Goal: Find specific page/section: Find specific page/section

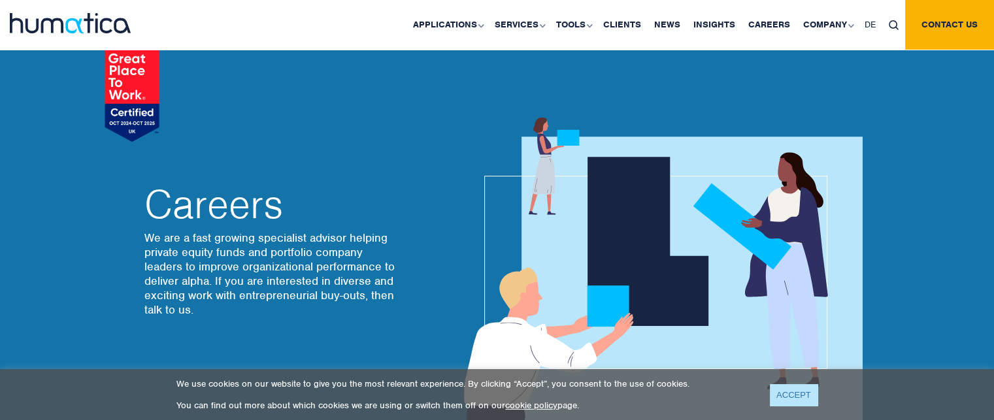
click at [798, 390] on link "ACCEPT" at bounding box center [794, 395] width 48 height 22
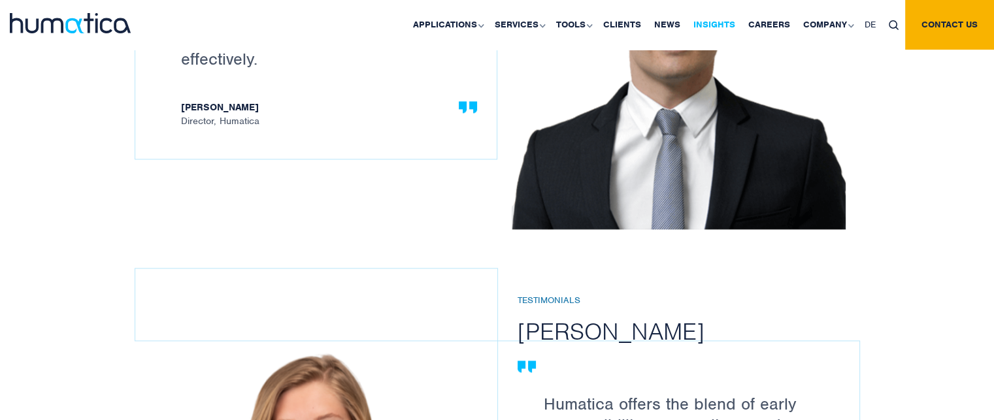
scroll to position [1628, 0]
click at [779, 23] on link "Careers" at bounding box center [769, 25] width 55 height 50
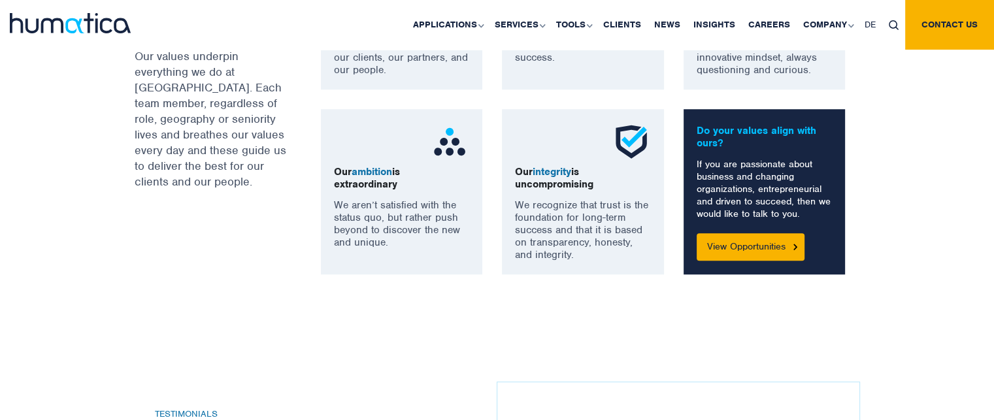
scroll to position [1111, 0]
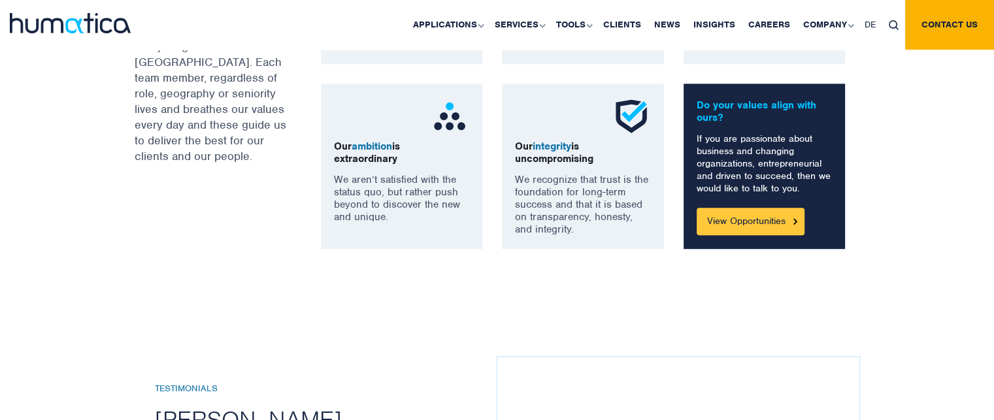
click at [769, 225] on link "View Opportunities" at bounding box center [751, 221] width 108 height 27
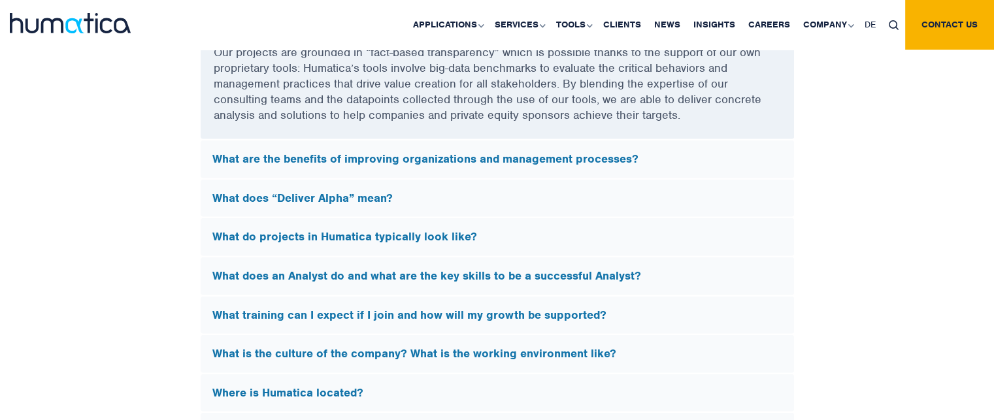
scroll to position [3703, 0]
